Goal: Transaction & Acquisition: Purchase product/service

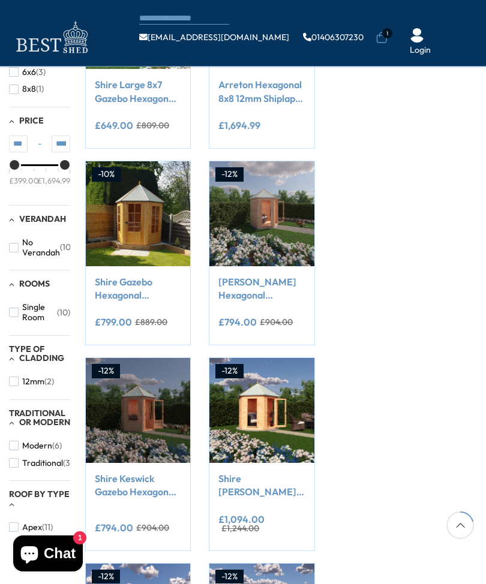
scroll to position [250, 0]
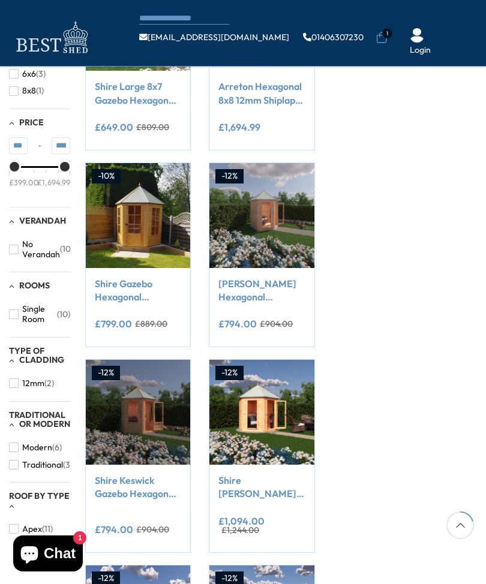
click at [153, 300] on link "Shire Gazebo Hexagonal Summerhouse 6x6 12mm Cladding" at bounding box center [138, 290] width 86 height 27
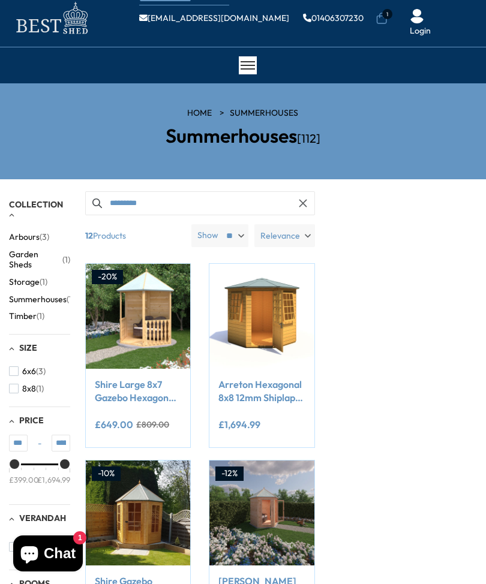
scroll to position [19, 0]
